Goal: Transaction & Acquisition: Purchase product/service

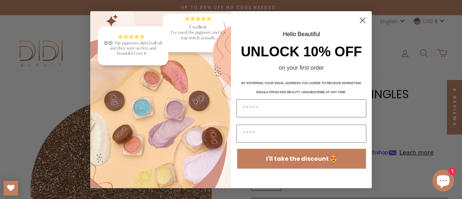
click at [365, 20] on circle "Close dialog" at bounding box center [363, 20] width 12 height 12
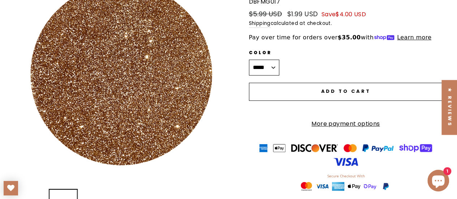
scroll to position [181, 0]
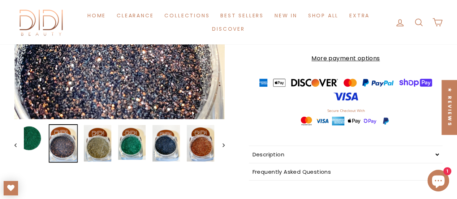
click at [77, 152] on img at bounding box center [62, 143] width 27 height 36
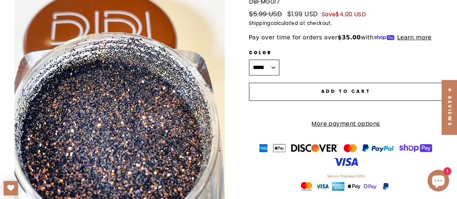
scroll to position [0, 0]
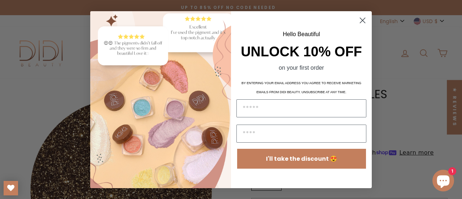
click at [363, 21] on circle "Close dialog" at bounding box center [363, 20] width 12 height 12
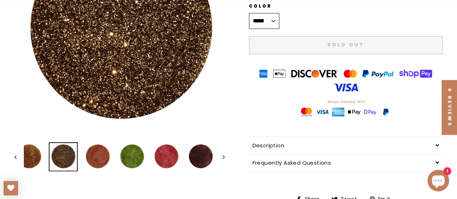
scroll to position [181, 0]
